Goal: Information Seeking & Learning: Learn about a topic

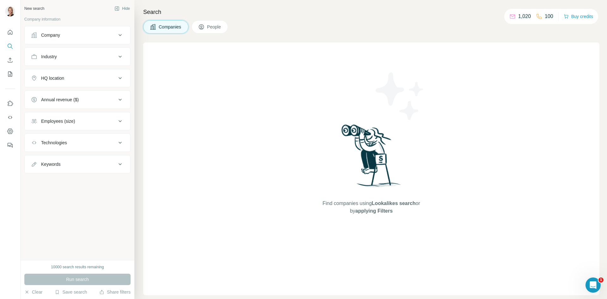
click at [87, 42] on button "Company" at bounding box center [78, 35] width 106 height 15
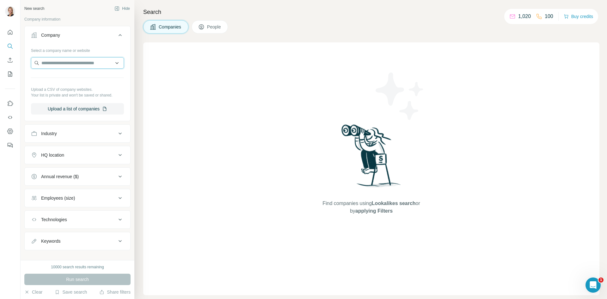
click at [54, 65] on input "text" at bounding box center [77, 62] width 93 height 11
click at [60, 65] on input "**********" at bounding box center [77, 62] width 93 height 11
type input "*"
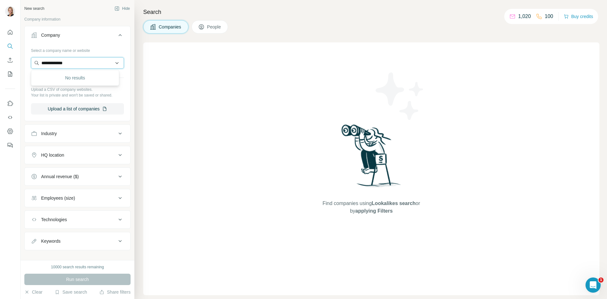
click at [63, 64] on input "**********" at bounding box center [77, 62] width 93 height 11
type input "**********"
click at [65, 82] on p "[DOMAIN_NAME]" at bounding box center [64, 83] width 30 height 6
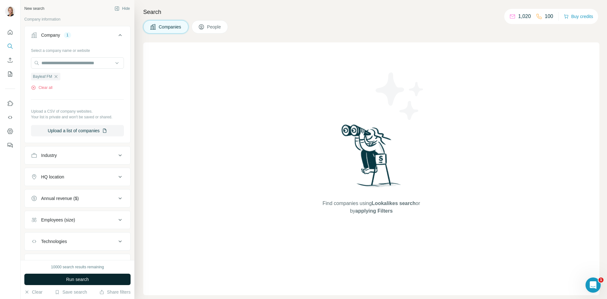
click at [76, 280] on span "Run search" at bounding box center [77, 279] width 23 height 6
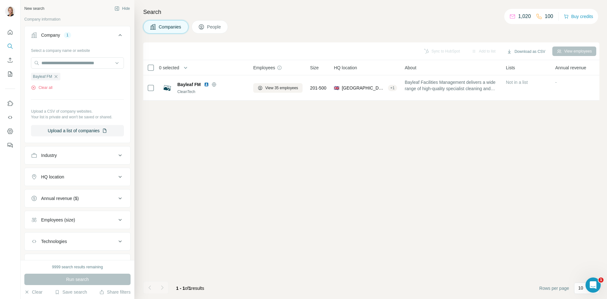
click at [213, 26] on span "People" at bounding box center [214, 27] width 15 height 6
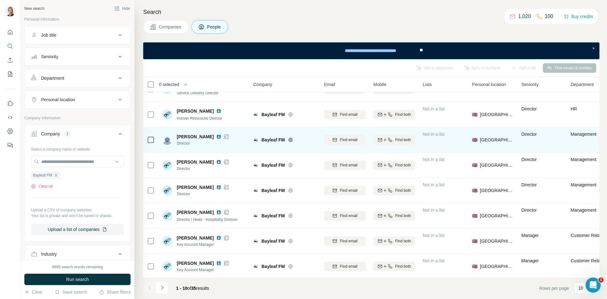
scroll to position [71, 0]
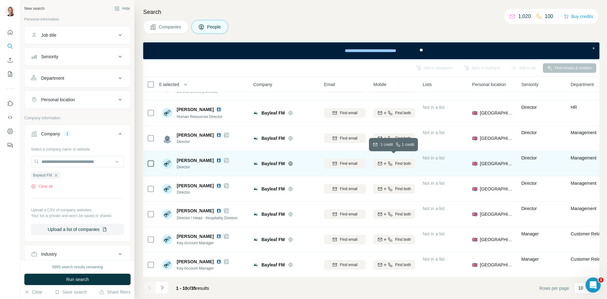
click at [393, 161] on div "Find both" at bounding box center [394, 164] width 42 height 6
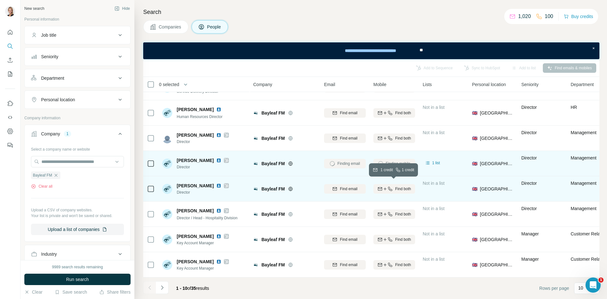
click at [396, 189] on button "Find both" at bounding box center [394, 188] width 42 height 9
click at [427, 161] on icon at bounding box center [428, 162] width 4 height 3
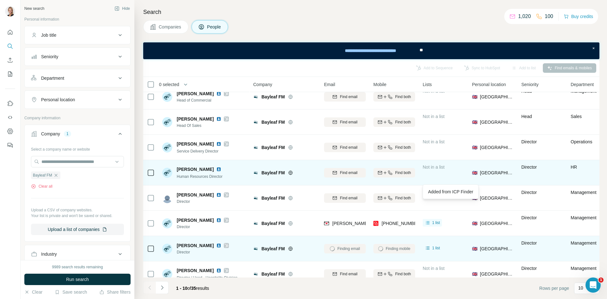
scroll to position [8, 0]
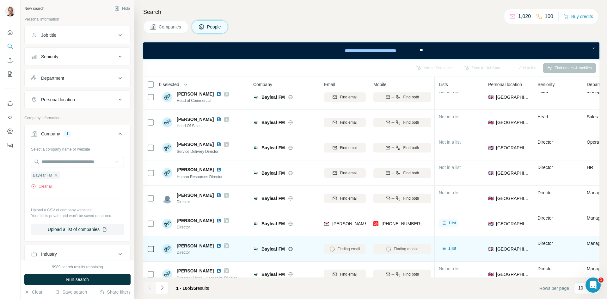
drag, startPoint x: 418, startPoint y: 78, endPoint x: 435, endPoint y: 83, distance: 17.5
click at [0, 0] on tr "0 selected People Company Email Mobile Lists Personal location Seniority Depart…" at bounding box center [0, 0] width 0 height 0
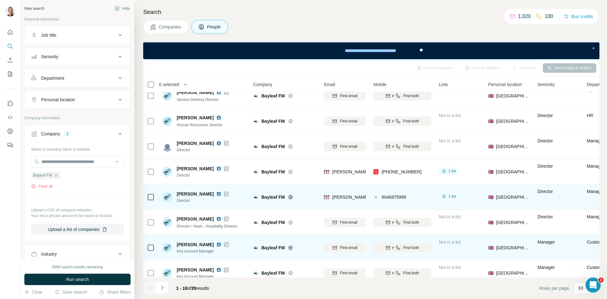
scroll to position [71, 0]
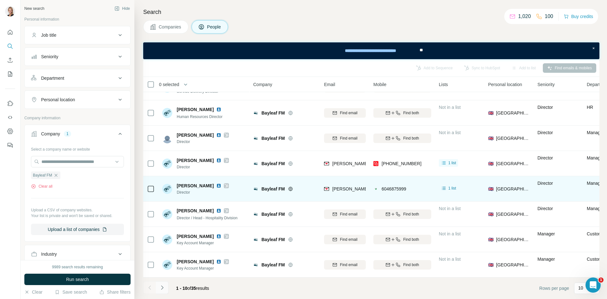
click at [162, 289] on icon "Navigate to next page" at bounding box center [162, 287] width 2 height 4
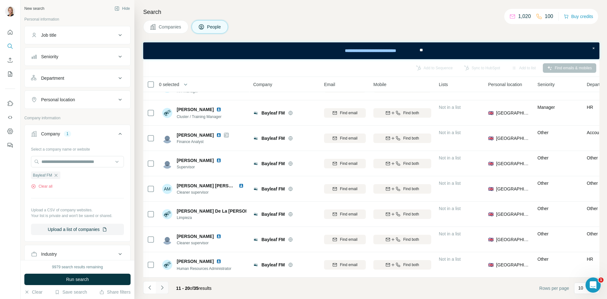
click at [163, 290] on icon "Navigate to next page" at bounding box center [162, 287] width 6 height 6
click at [163, 288] on icon "Navigate to next page" at bounding box center [162, 287] width 2 height 4
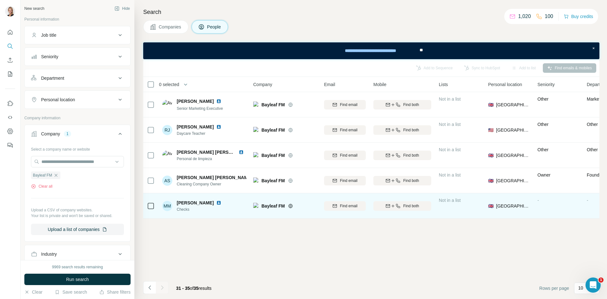
scroll to position [0, 0]
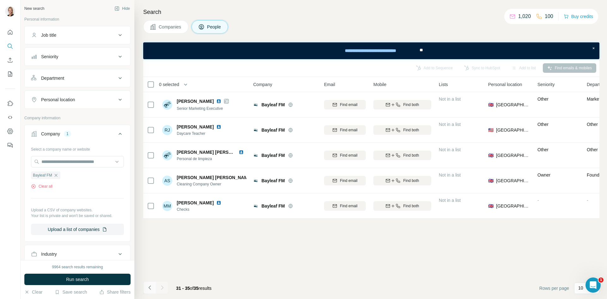
click at [151, 286] on icon "Navigate to previous page" at bounding box center [150, 287] width 6 height 6
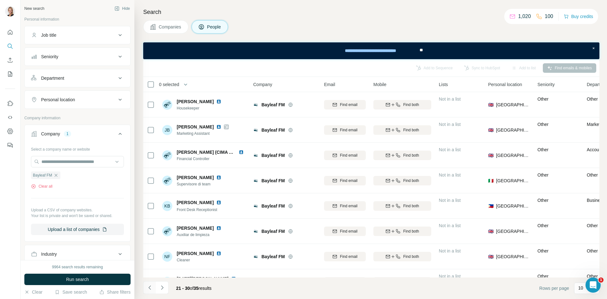
click at [151, 286] on icon "Navigate to previous page" at bounding box center [150, 287] width 6 height 6
click at [151, 286] on icon "Navigate to previous page" at bounding box center [149, 287] width 2 height 4
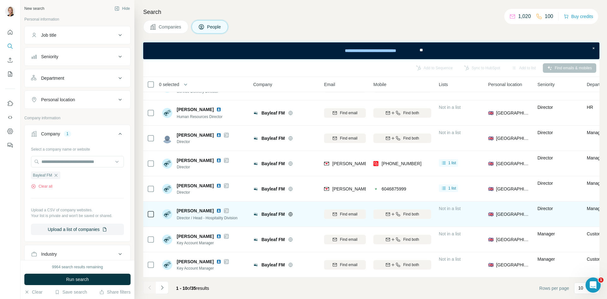
scroll to position [71, 0]
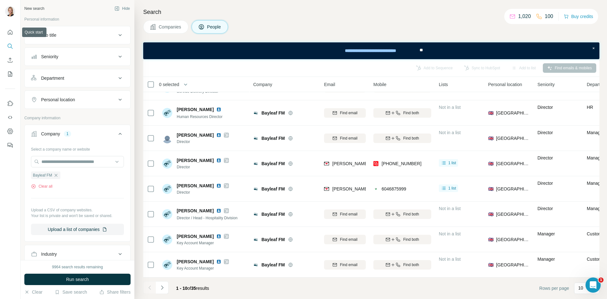
click at [16, 33] on div at bounding box center [10, 87] width 20 height 128
click at [10, 33] on icon "Quick start" at bounding box center [10, 32] width 6 height 6
